Goal: Task Accomplishment & Management: Use online tool/utility

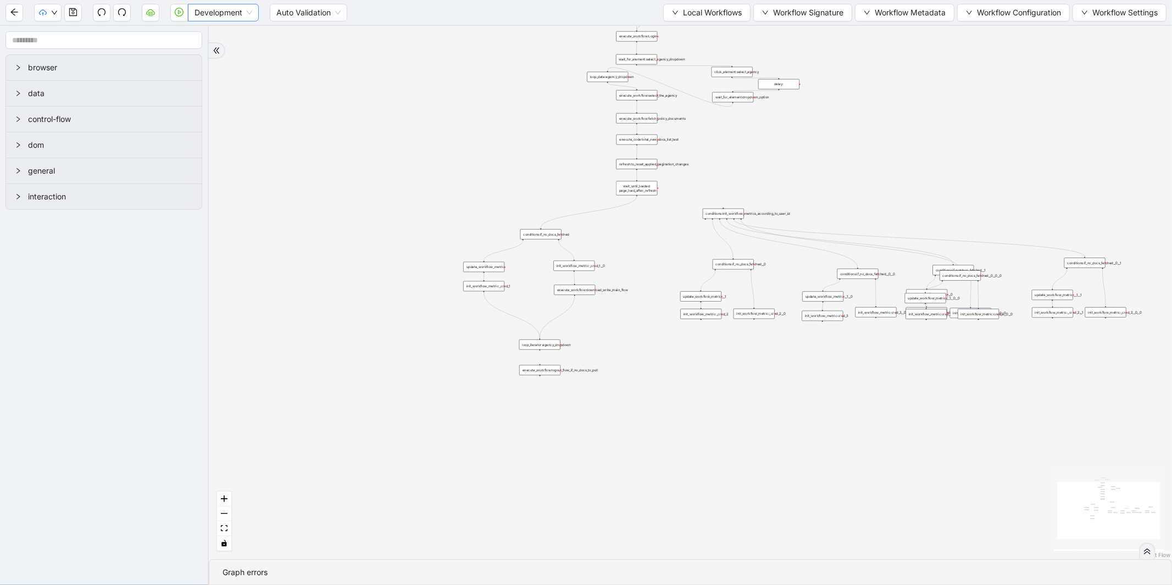
click at [253, 12] on div "Development" at bounding box center [223, 13] width 71 height 18
click at [232, 52] on div "Production" at bounding box center [224, 52] width 54 height 12
click at [177, 16] on button "button" at bounding box center [179, 13] width 18 height 18
click at [252, 12] on span "Development" at bounding box center [224, 12] width 58 height 16
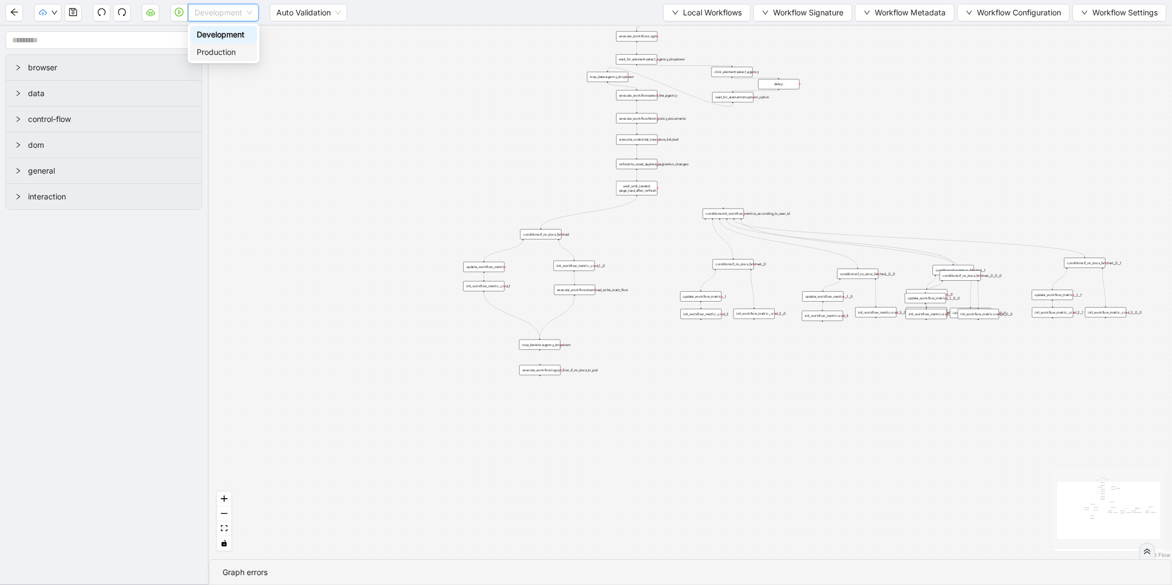
click at [241, 52] on div "Production" at bounding box center [224, 52] width 54 height 12
click at [184, 16] on button "button" at bounding box center [179, 13] width 18 height 18
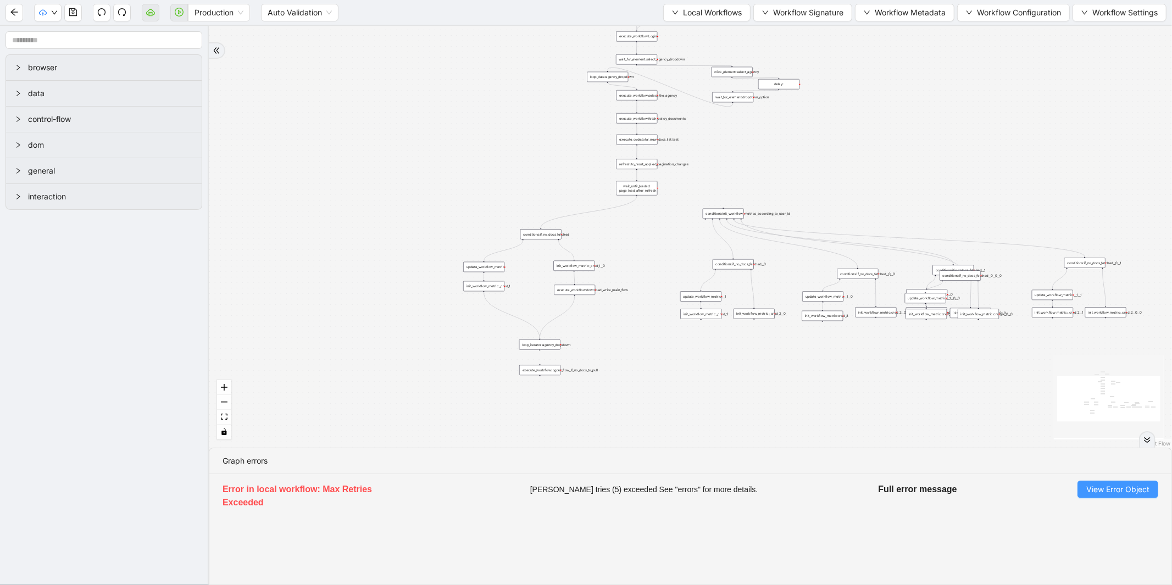
click at [1106, 496] on button "View Error Object" at bounding box center [1118, 490] width 81 height 18
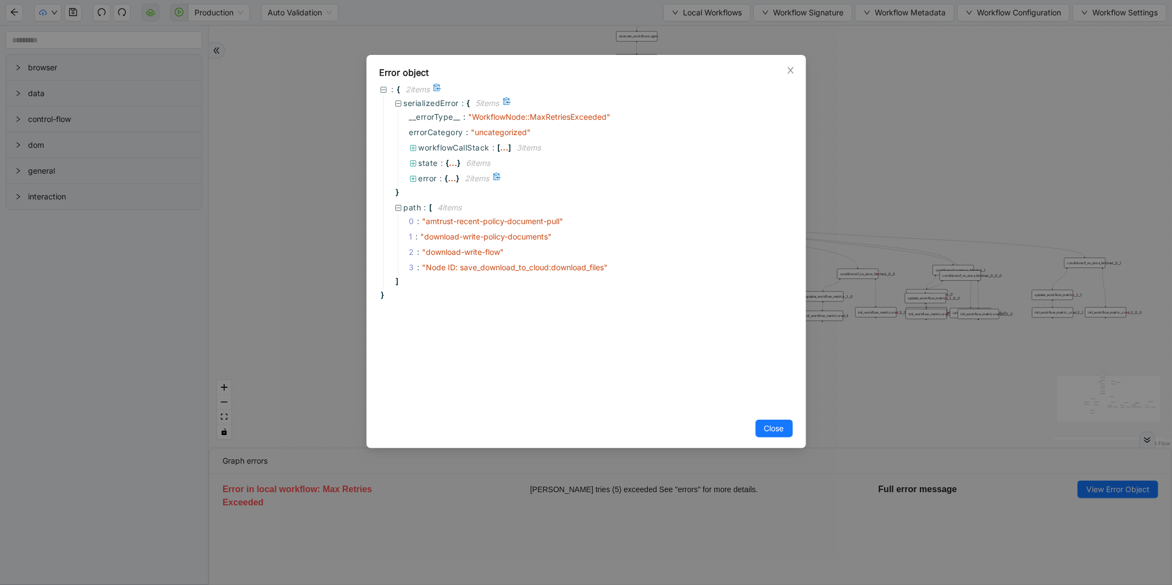
click at [444, 181] on span "error :" at bounding box center [432, 179] width 26 height 12
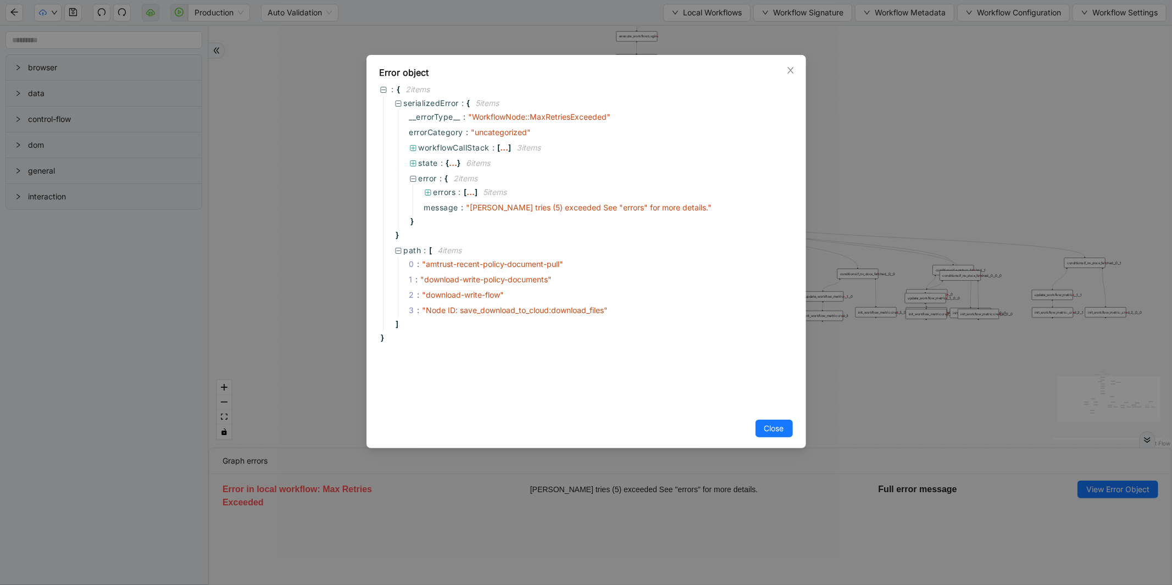
click at [311, 182] on div "Error object : { 2 item s serializedError : { 5 item s __errorType__ : " Workfl…" at bounding box center [586, 292] width 1172 height 585
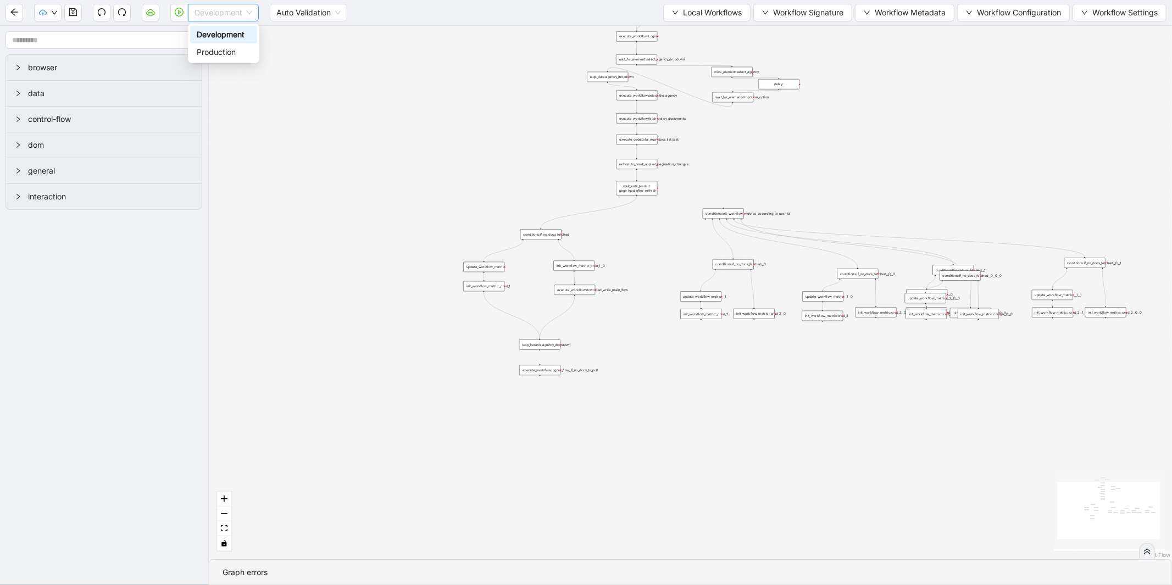
click at [244, 10] on span "Development" at bounding box center [224, 12] width 58 height 16
click at [229, 58] on div "Production" at bounding box center [223, 52] width 67 height 18
click at [179, 13] on icon "play-circle" at bounding box center [179, 12] width 9 height 9
